Goal: Information Seeking & Learning: Learn about a topic

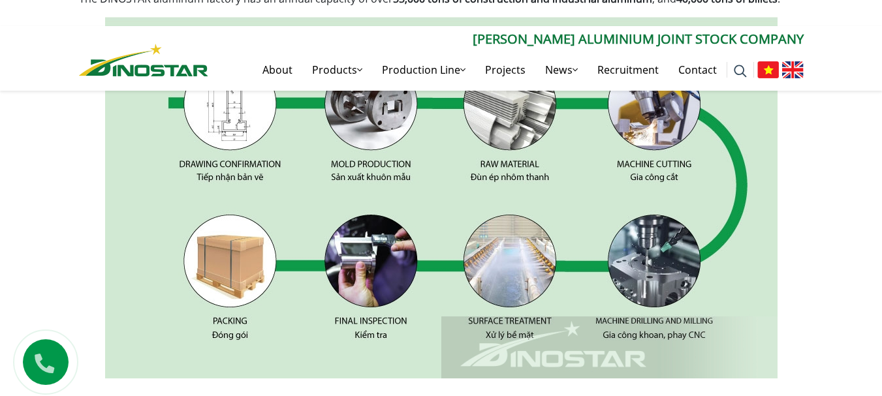
scroll to position [718, 0]
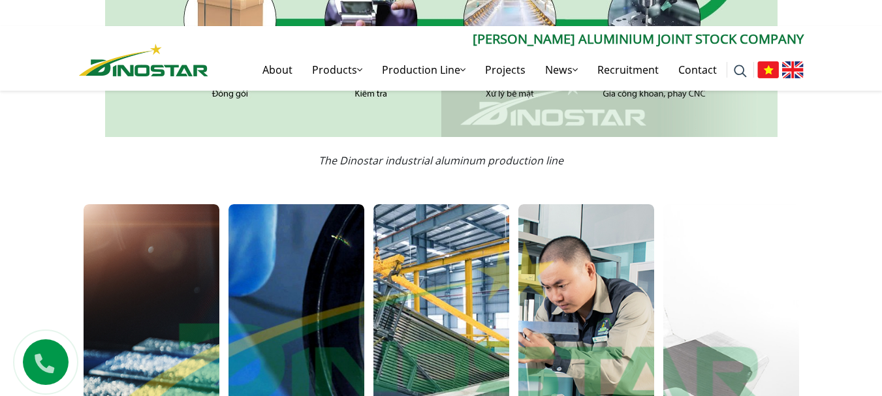
click at [765, 70] on img at bounding box center [769, 69] width 22 height 17
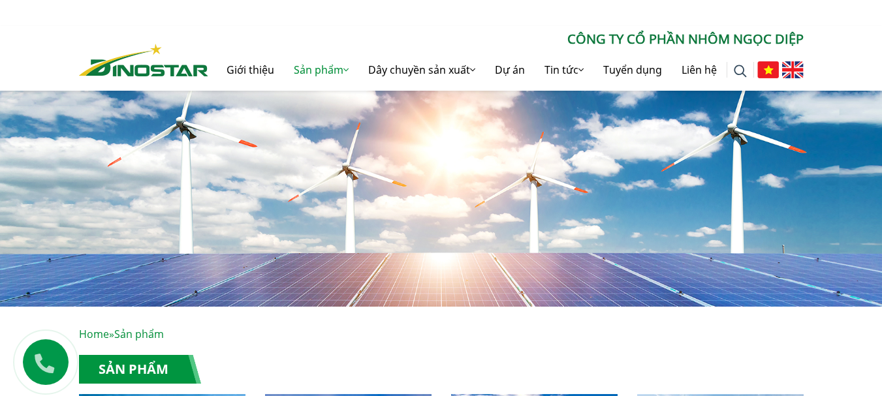
scroll to position [392, 0]
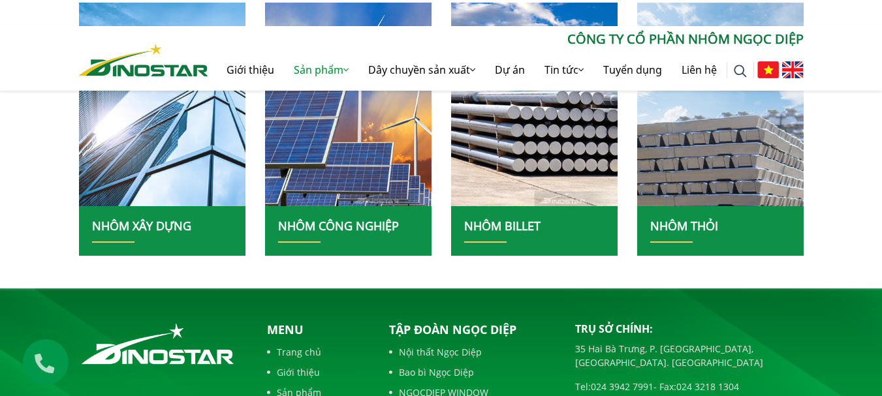
click at [181, 173] on img at bounding box center [162, 104] width 178 height 218
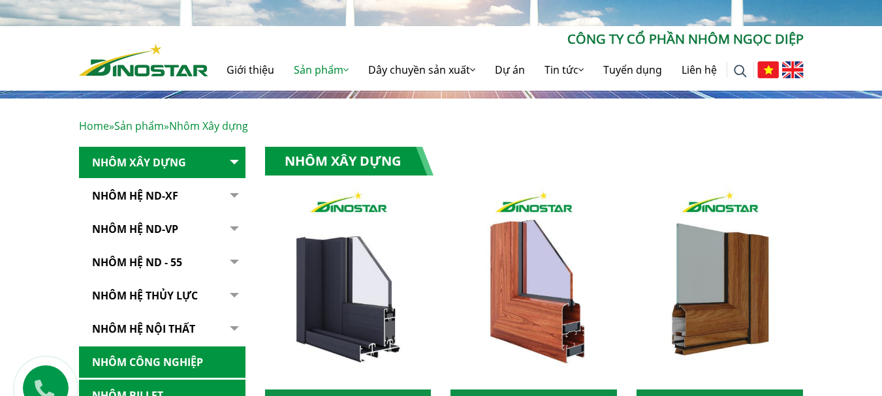
scroll to position [261, 0]
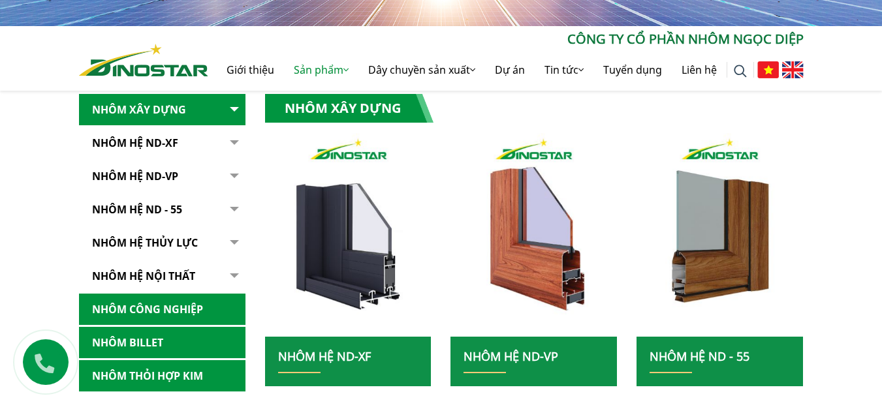
click at [182, 235] on link "Nhôm hệ thủy lực" at bounding box center [162, 243] width 167 height 32
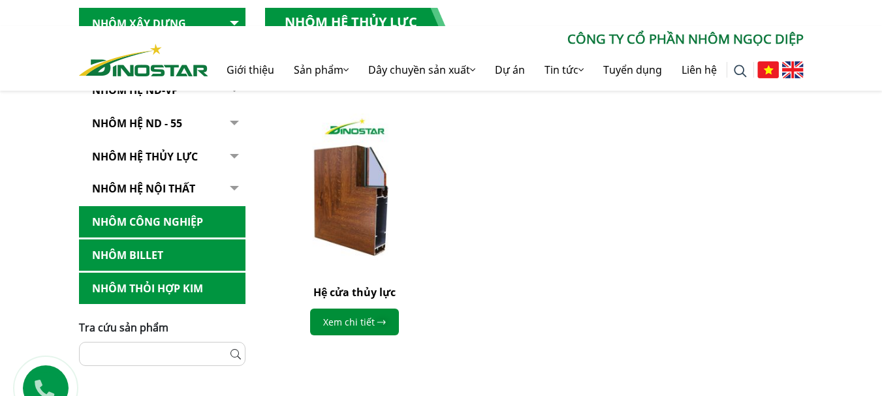
scroll to position [522, 0]
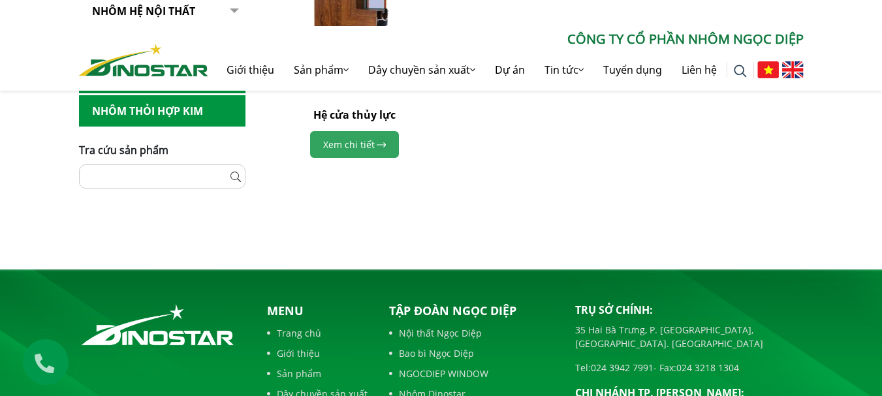
click at [364, 140] on link "Xem chi tiết" at bounding box center [354, 144] width 89 height 27
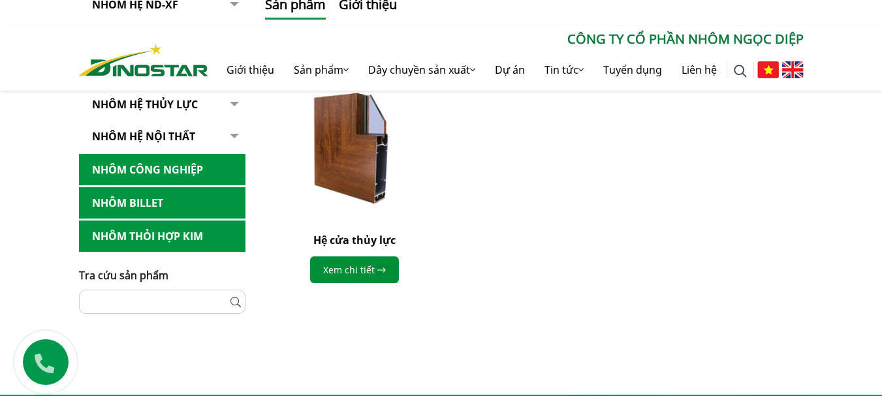
scroll to position [392, 0]
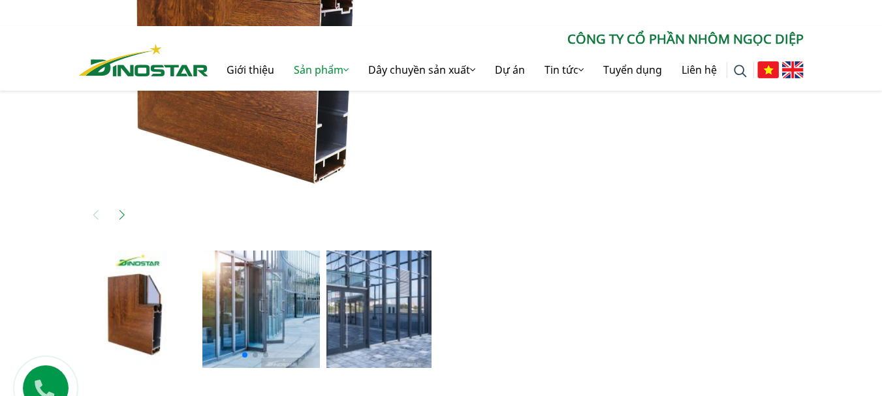
scroll to position [784, 0]
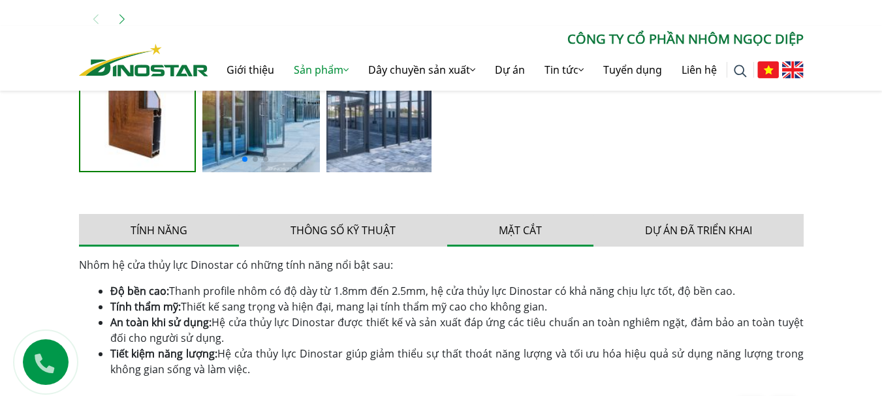
click at [531, 230] on button "Mặt cắt" at bounding box center [520, 230] width 146 height 33
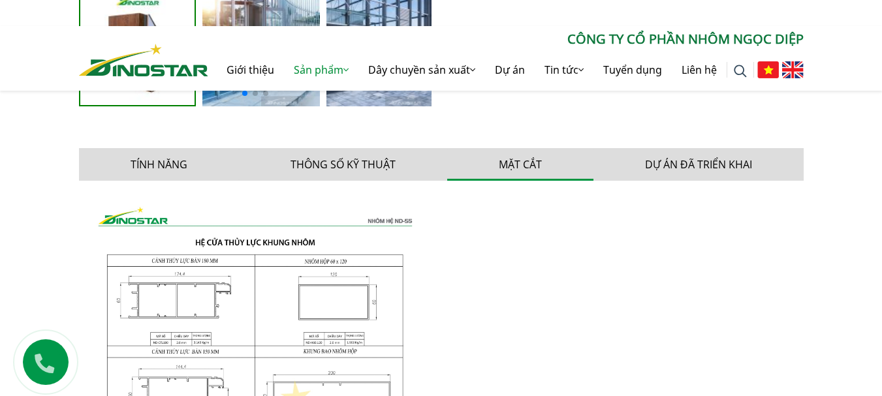
scroll to position [849, 0]
click at [526, 163] on button "Mặt cắt" at bounding box center [520, 165] width 146 height 33
